Goal: Information Seeking & Learning: Learn about a topic

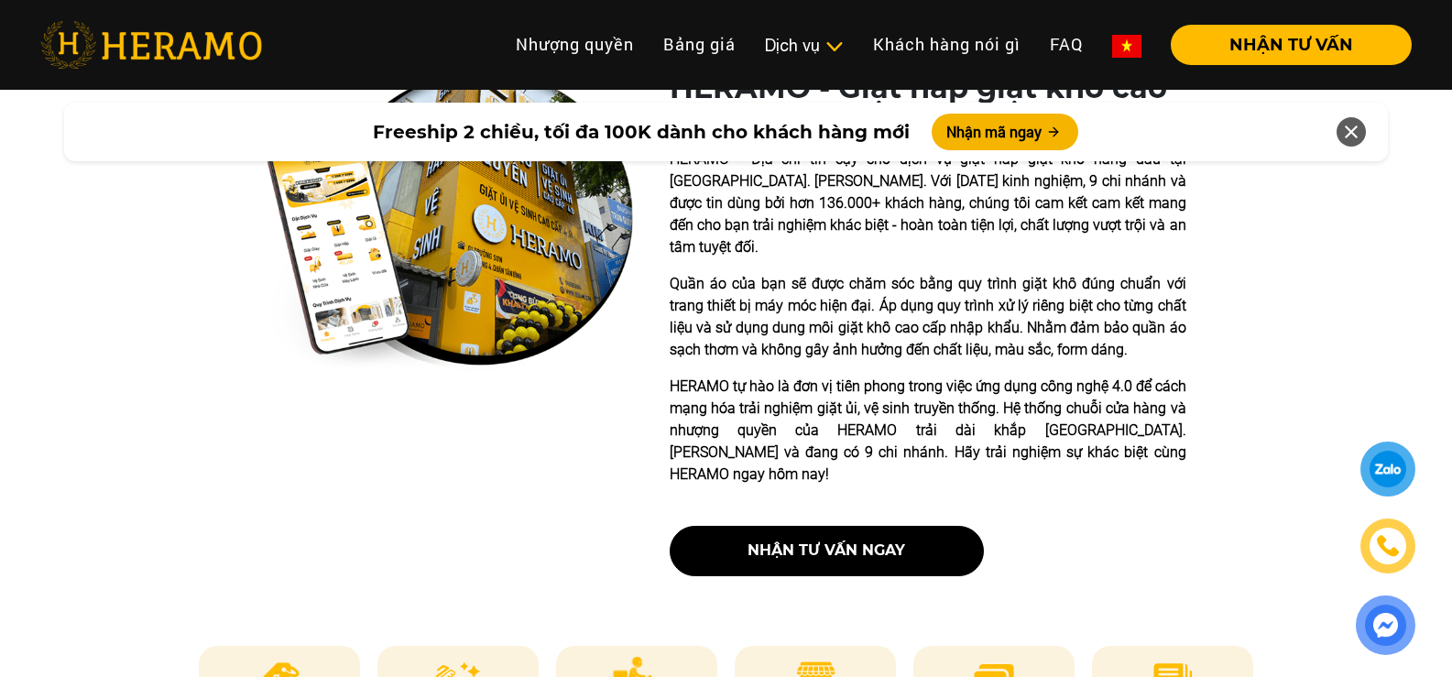
scroll to position [733, 0]
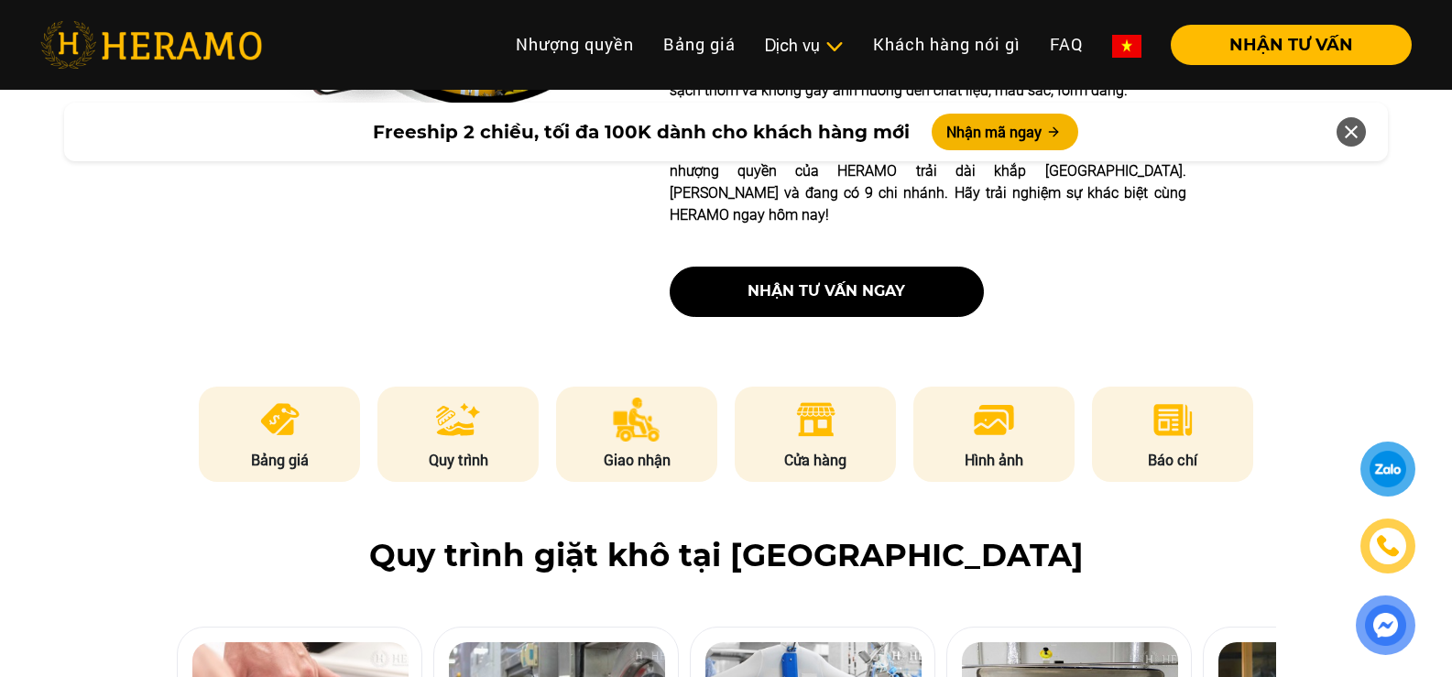
click at [301, 393] on li "Bảng giá" at bounding box center [279, 434] width 161 height 95
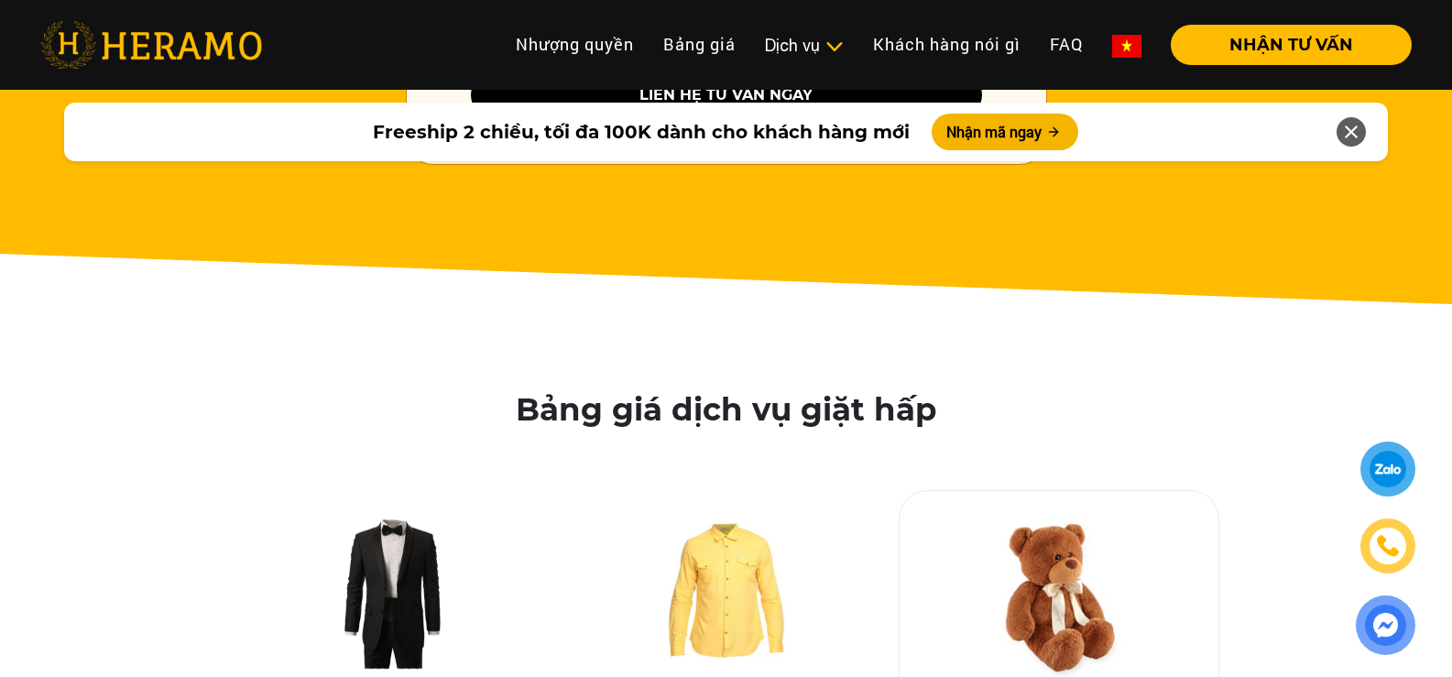
scroll to position [3378, 0]
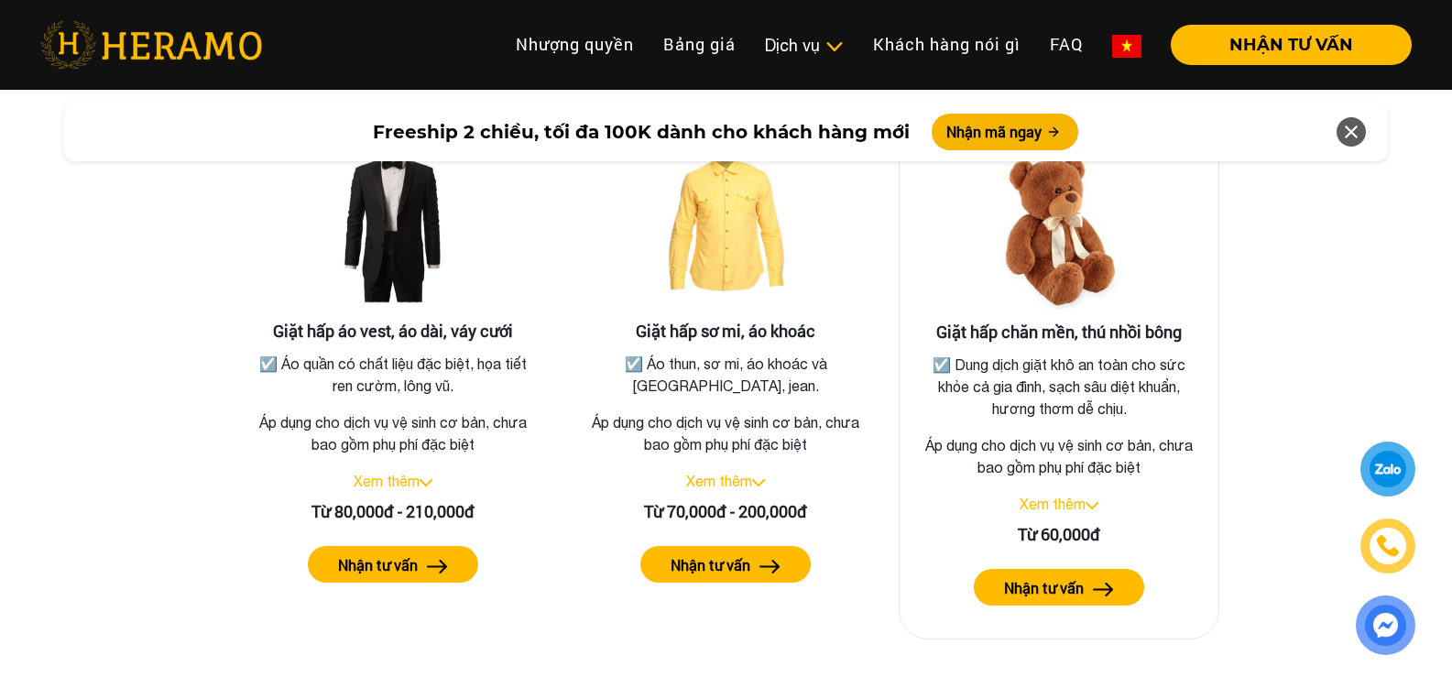
click at [1085, 496] on link "Xem thêm" at bounding box center [1053, 504] width 66 height 16
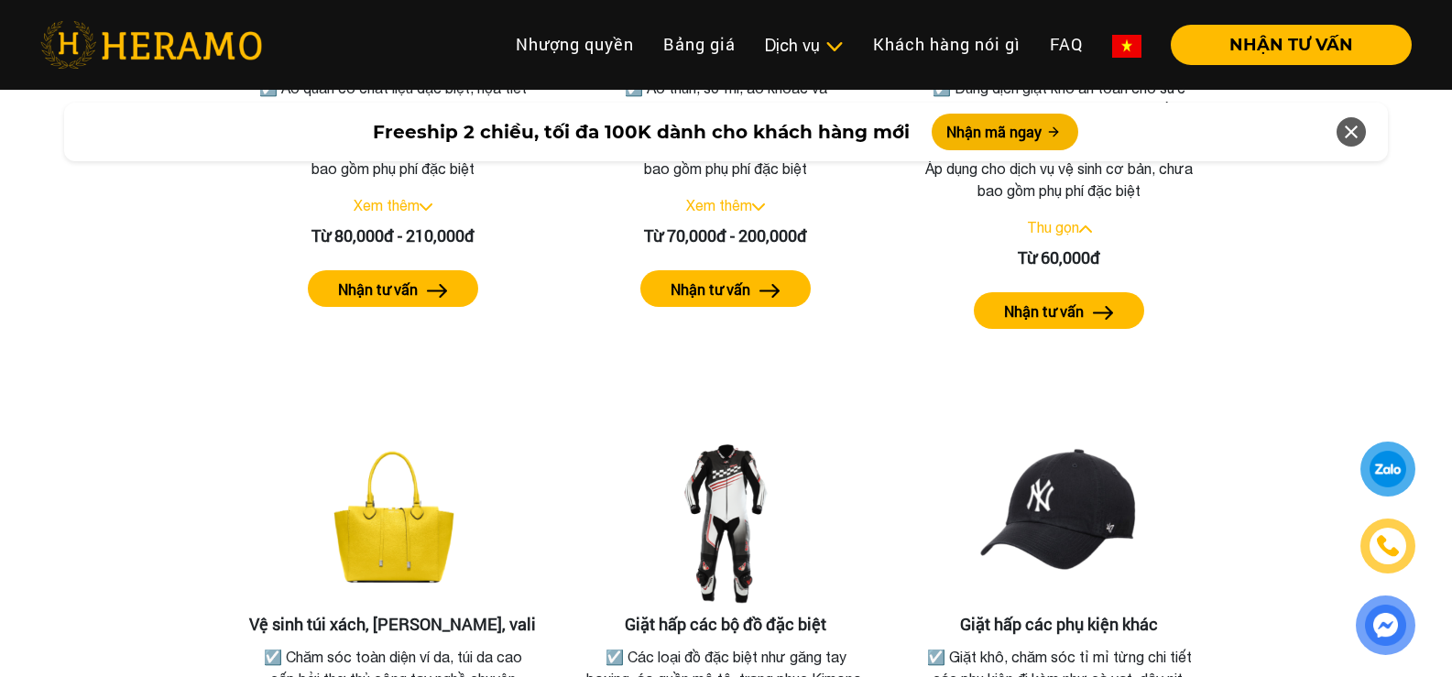
scroll to position [3653, 0]
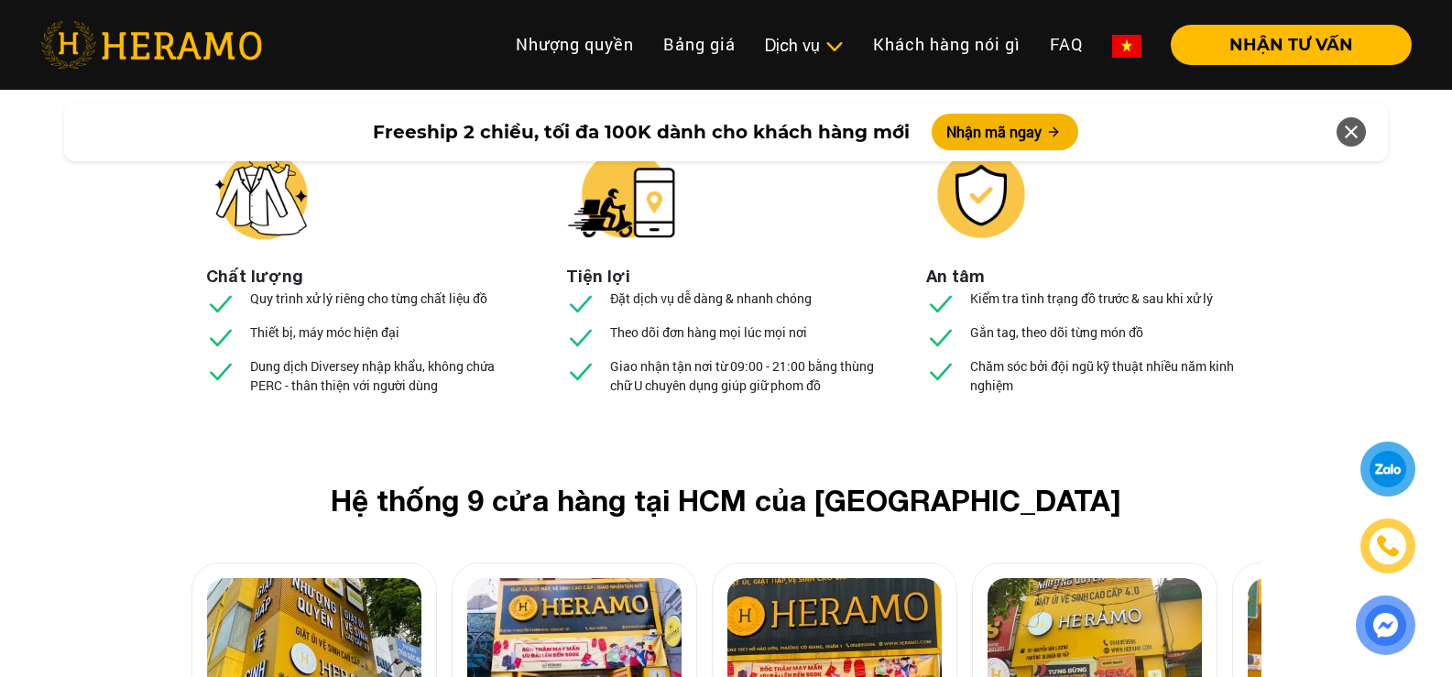
scroll to position [6504, 0]
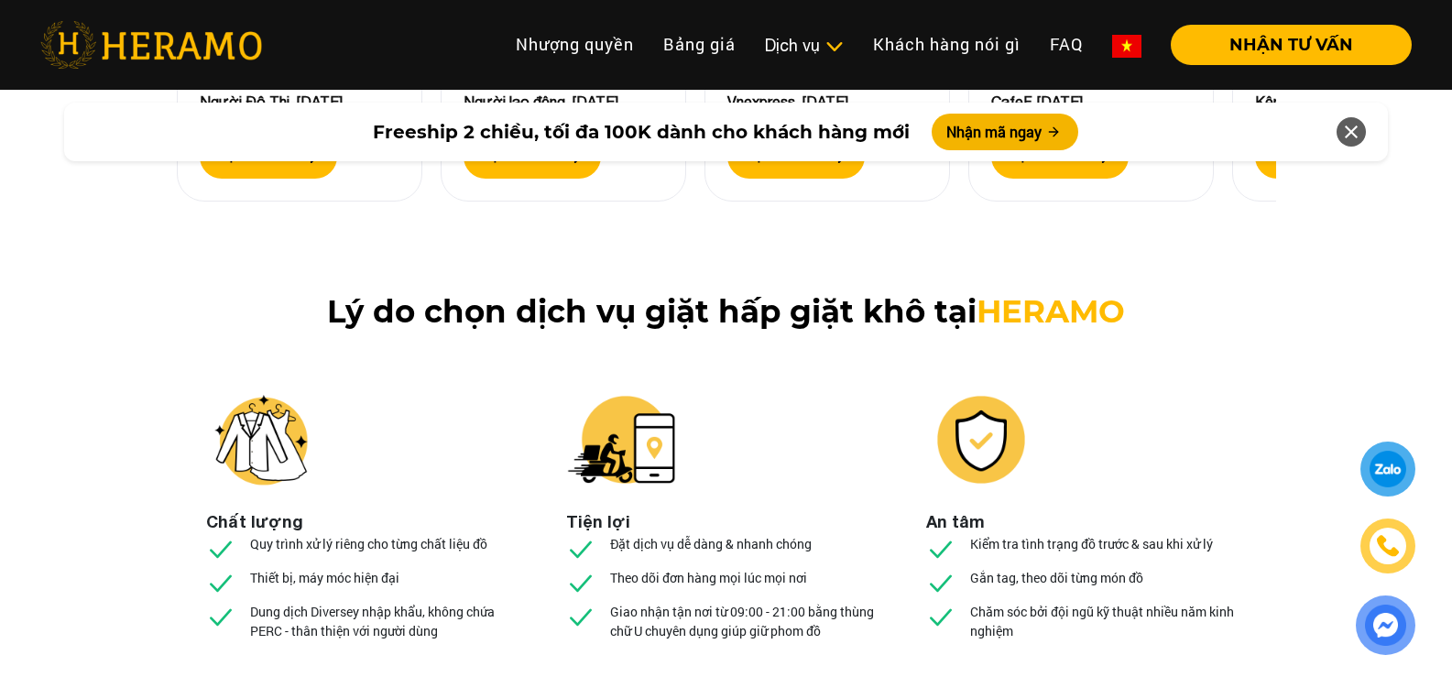
click at [1360, 138] on icon at bounding box center [1351, 131] width 22 height 33
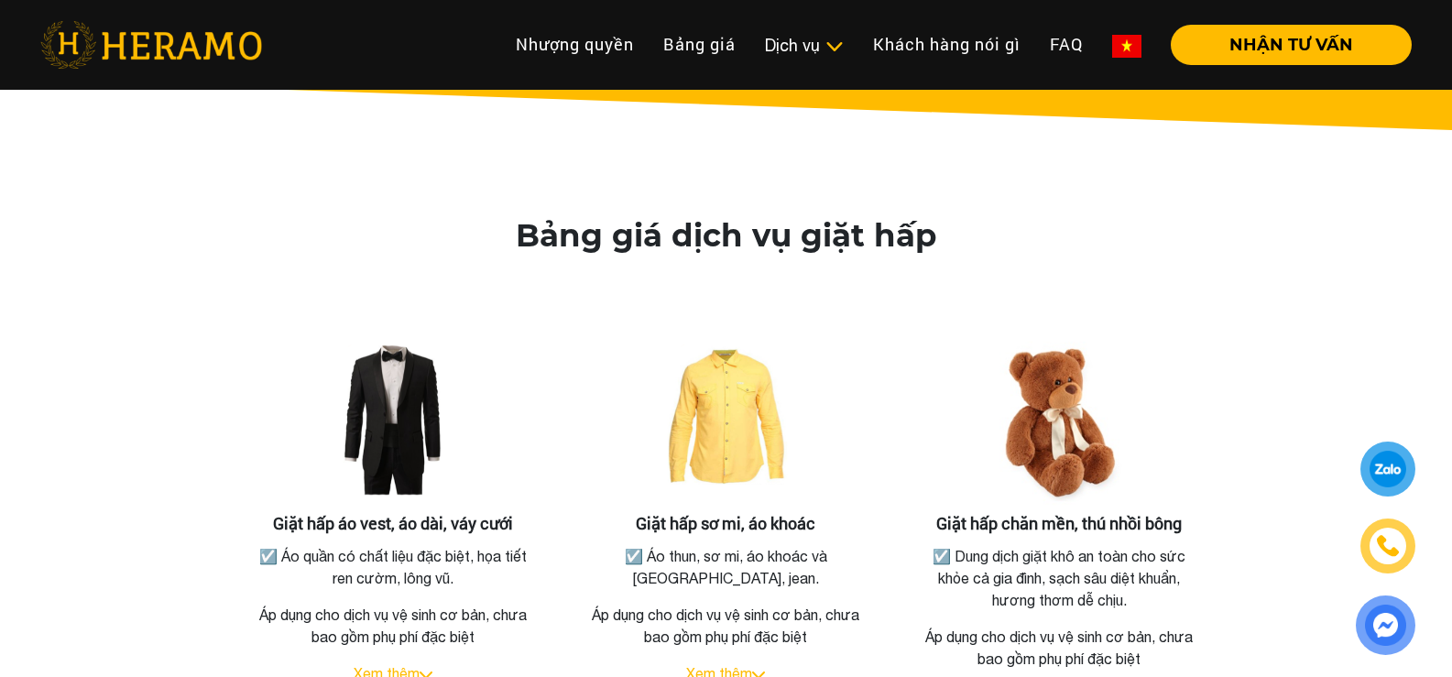
scroll to position [3389, 0]
